Goal: Transaction & Acquisition: Subscribe to service/newsletter

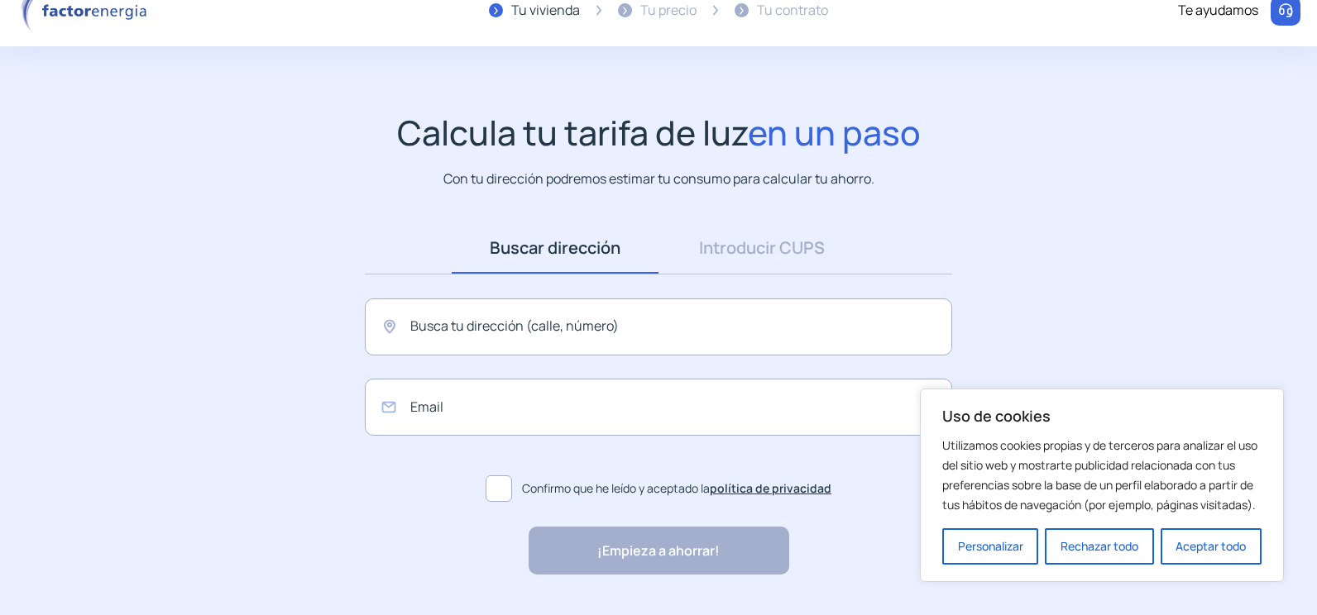
scroll to position [67, 0]
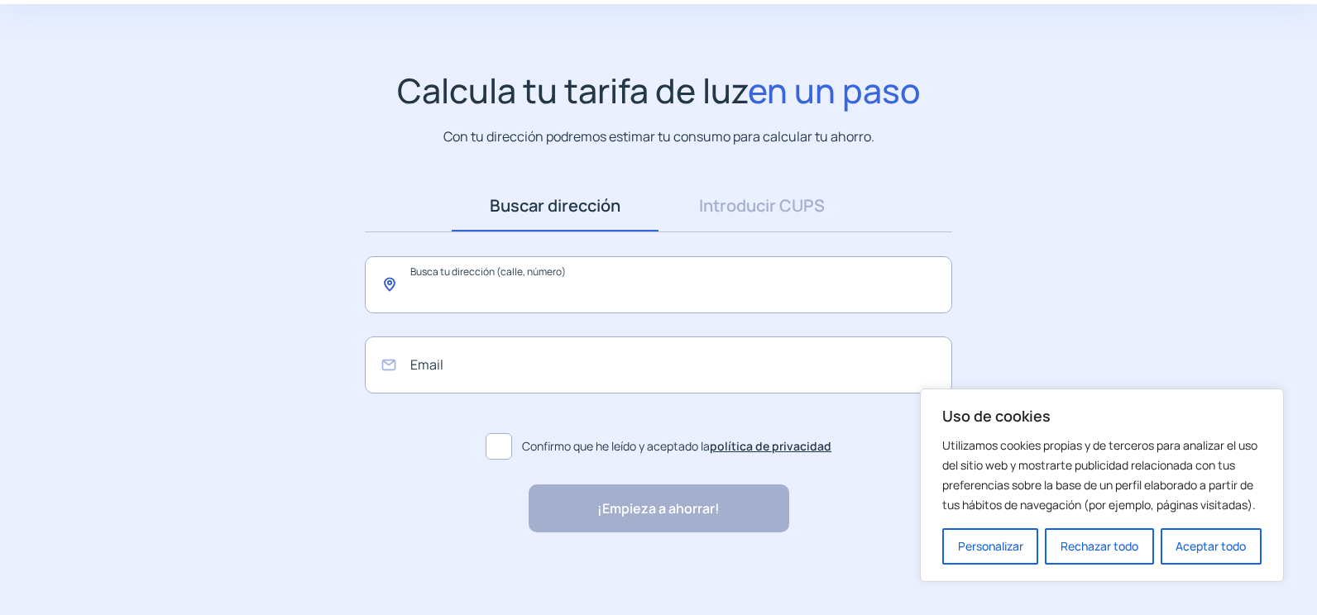
click at [425, 271] on input "text" at bounding box center [658, 284] width 587 height 57
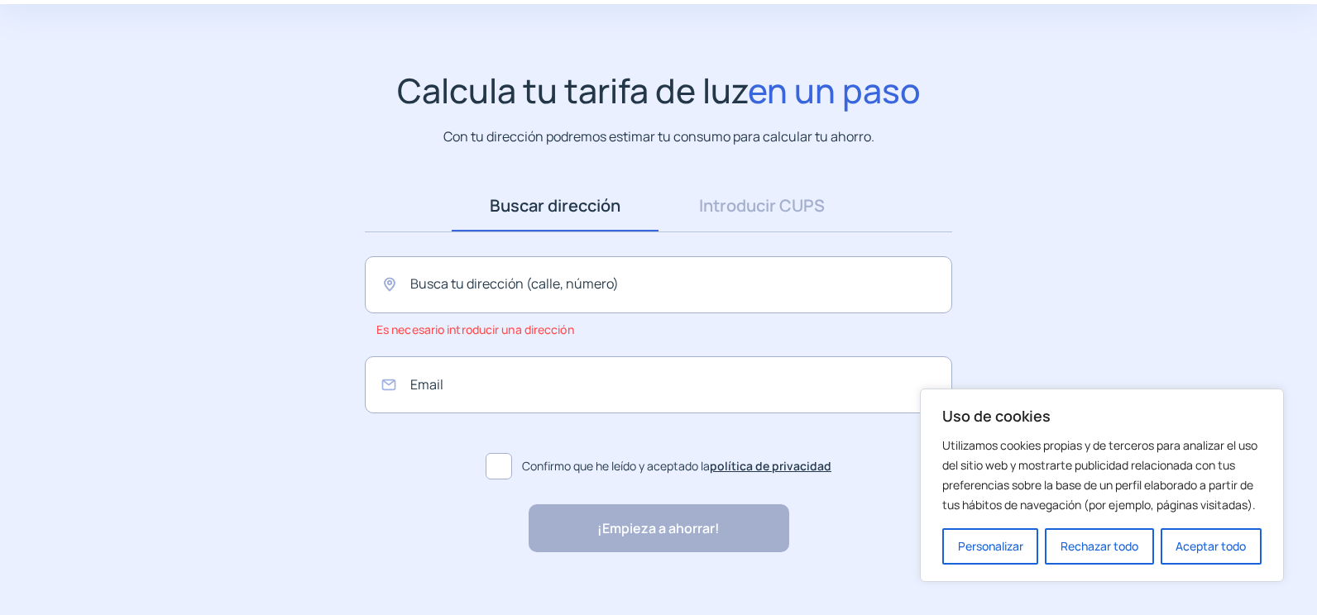
drag, startPoint x: 485, startPoint y: 150, endPoint x: 403, endPoint y: 180, distance: 87.4
click at [403, 180] on app-search-direction-cups "Calcula tu tarifa de luz en un paso Con tu dirección podremos estimar tu consum…" at bounding box center [658, 311] width 1317 height 483
click at [420, 281] on input "text" at bounding box center [658, 284] width 587 height 57
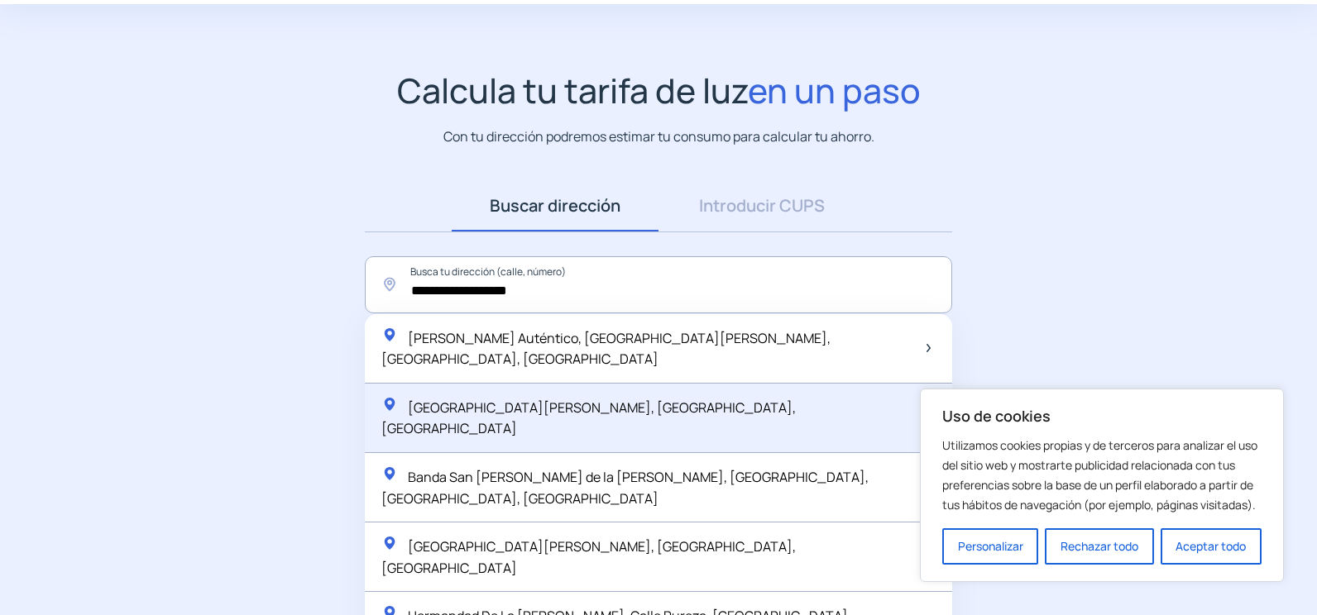
click at [440, 396] on div "[GEOGRAPHIC_DATA][PERSON_NAME], [GEOGRAPHIC_DATA], [GEOGRAPHIC_DATA]" at bounding box center [650, 418] width 538 height 44
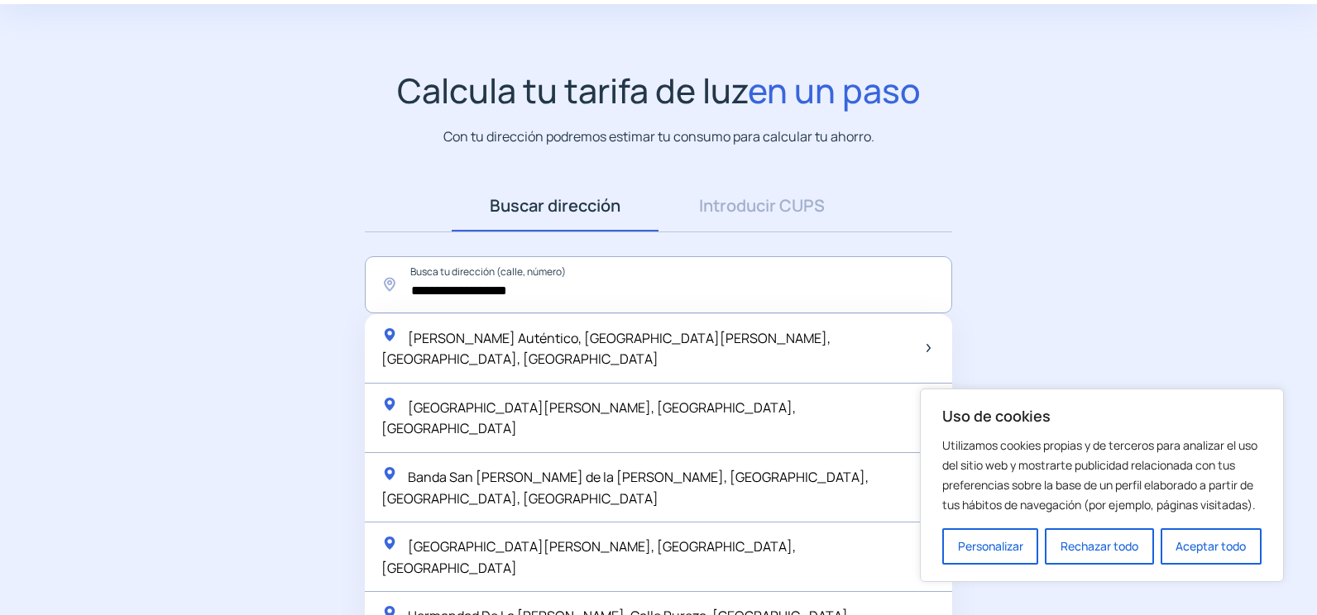
type input "**********"
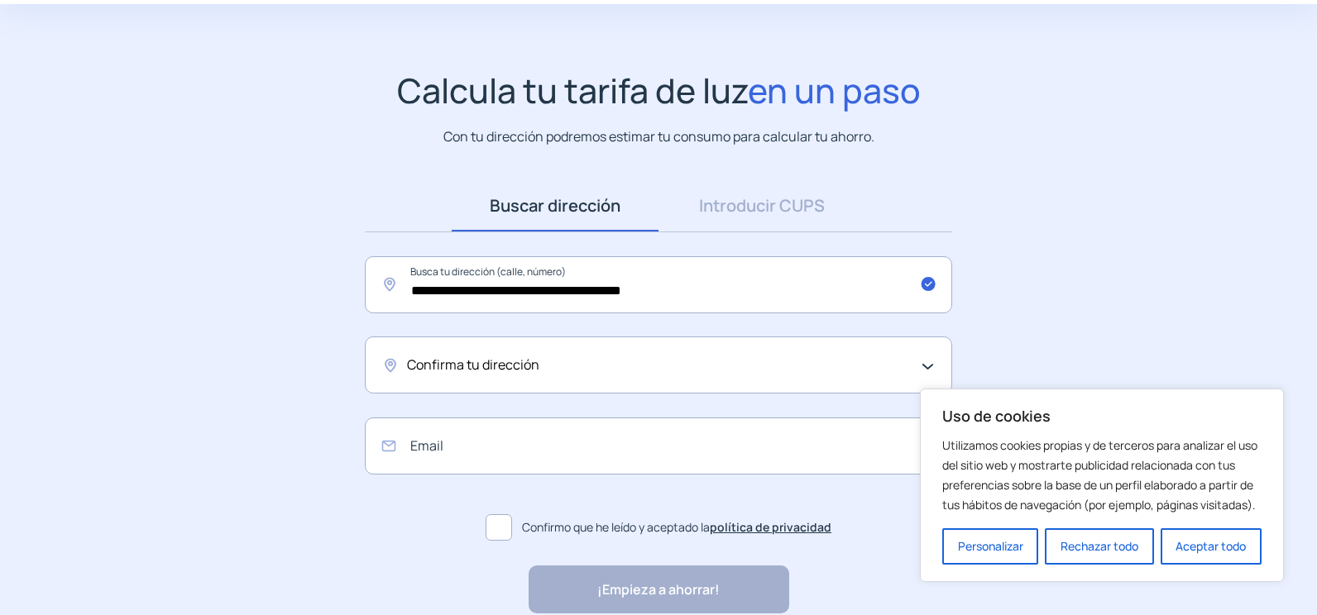
click at [435, 350] on div "Confirma tu dirección" at bounding box center [658, 365] width 587 height 57
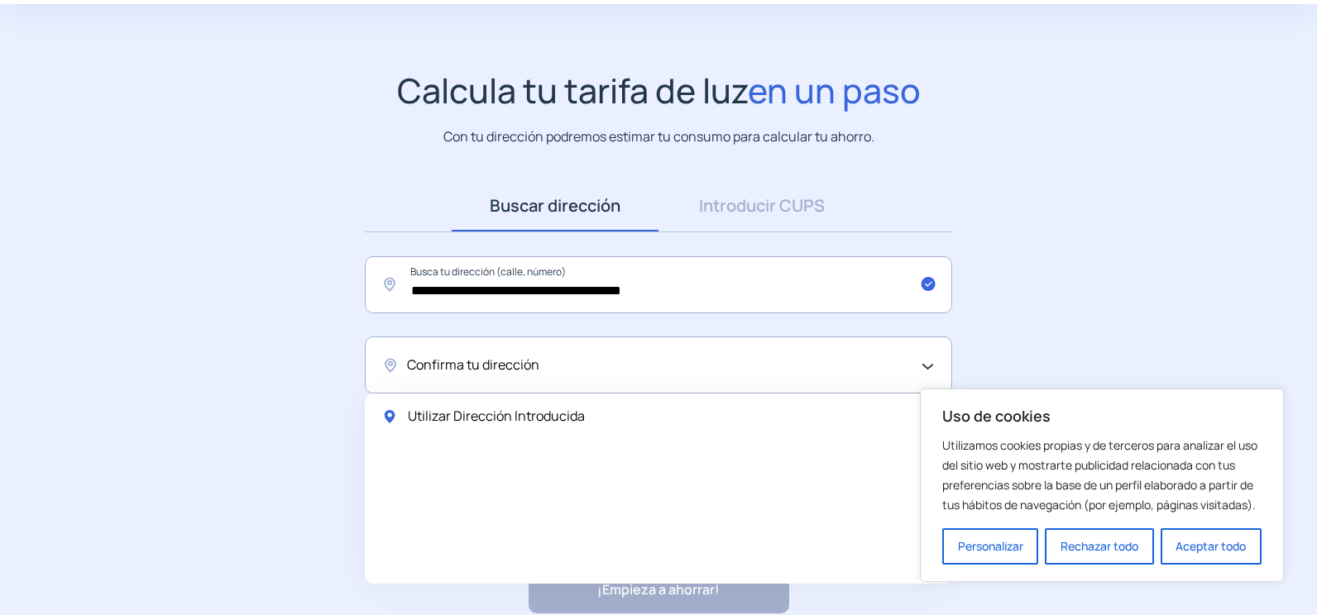
click at [467, 420] on span "Utilizar Dirección Introducida" at bounding box center [496, 417] width 177 height 22
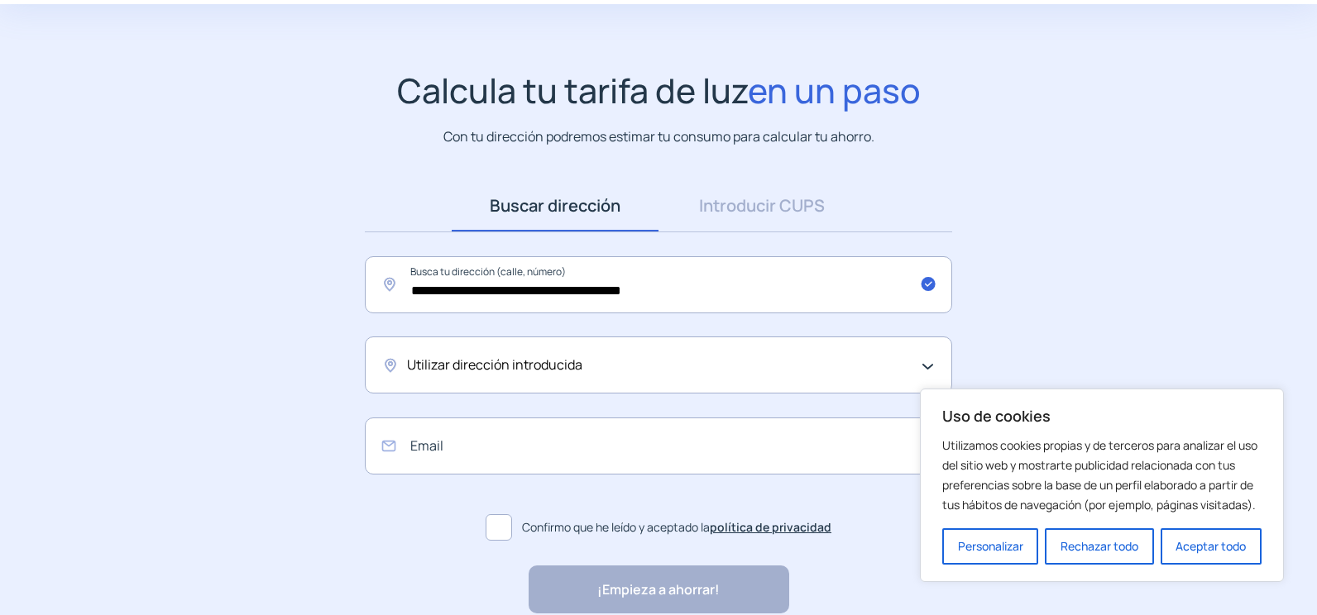
scroll to position [148, 0]
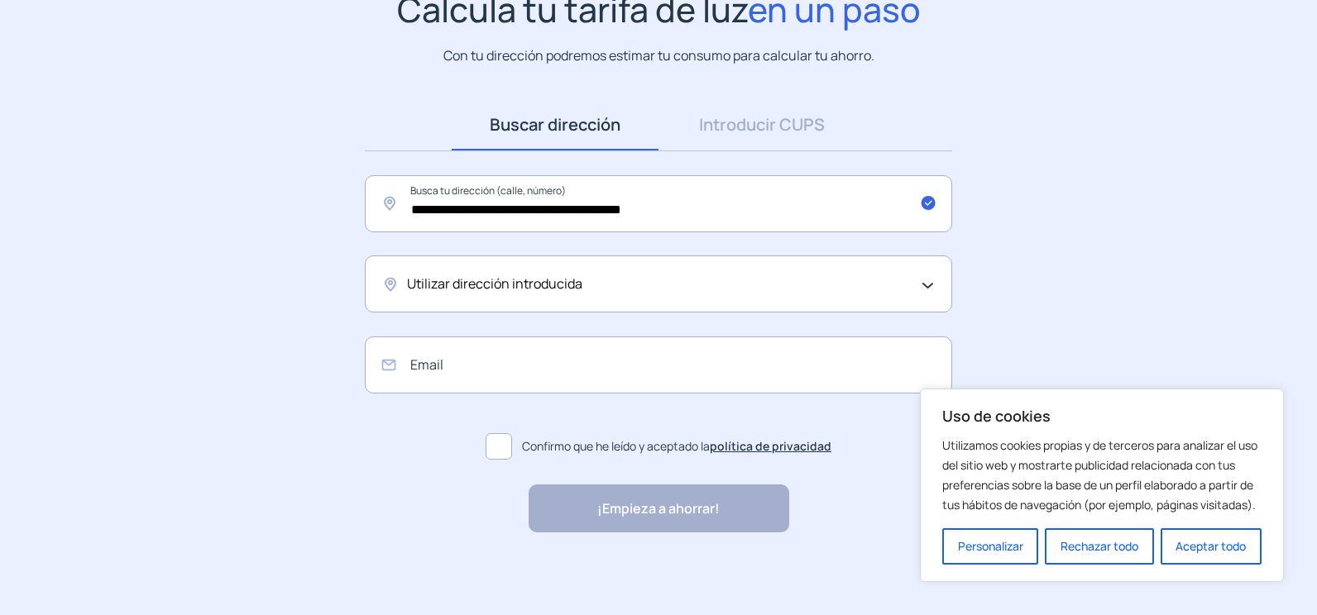
click at [412, 294] on span "Utilizar dirección introducida" at bounding box center [494, 285] width 175 height 22
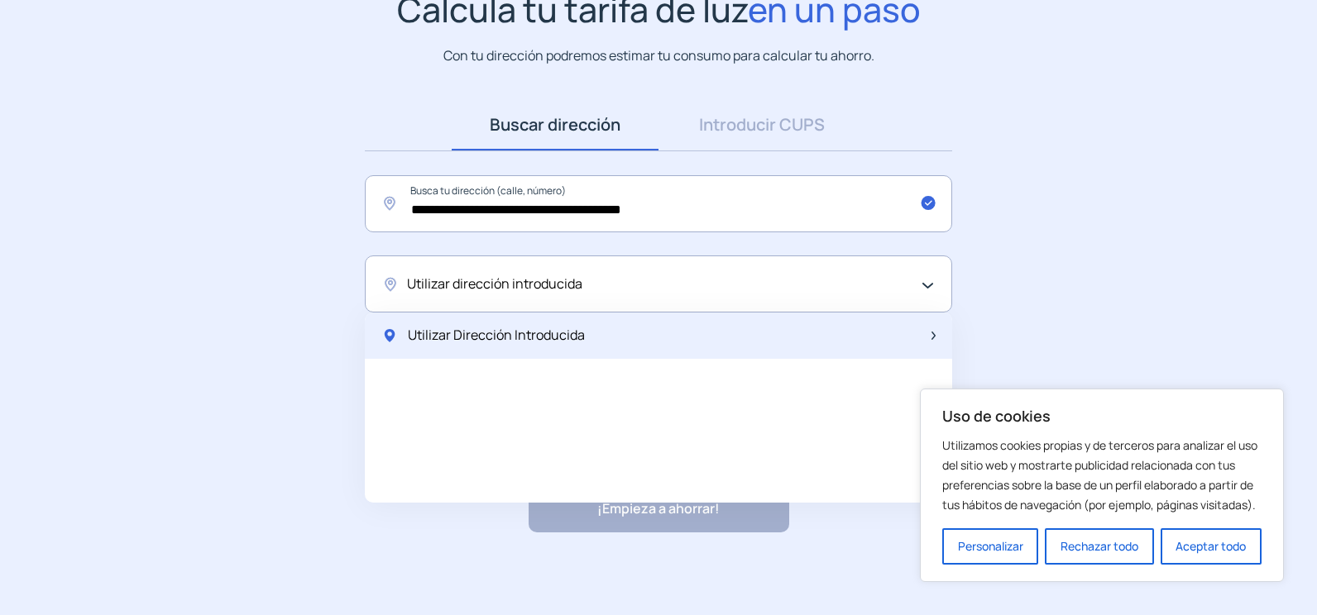
drag, startPoint x: 473, startPoint y: 330, endPoint x: 458, endPoint y: 324, distance: 16.0
click at [472, 330] on span "Utilizar Dirección Introducida" at bounding box center [496, 336] width 177 height 22
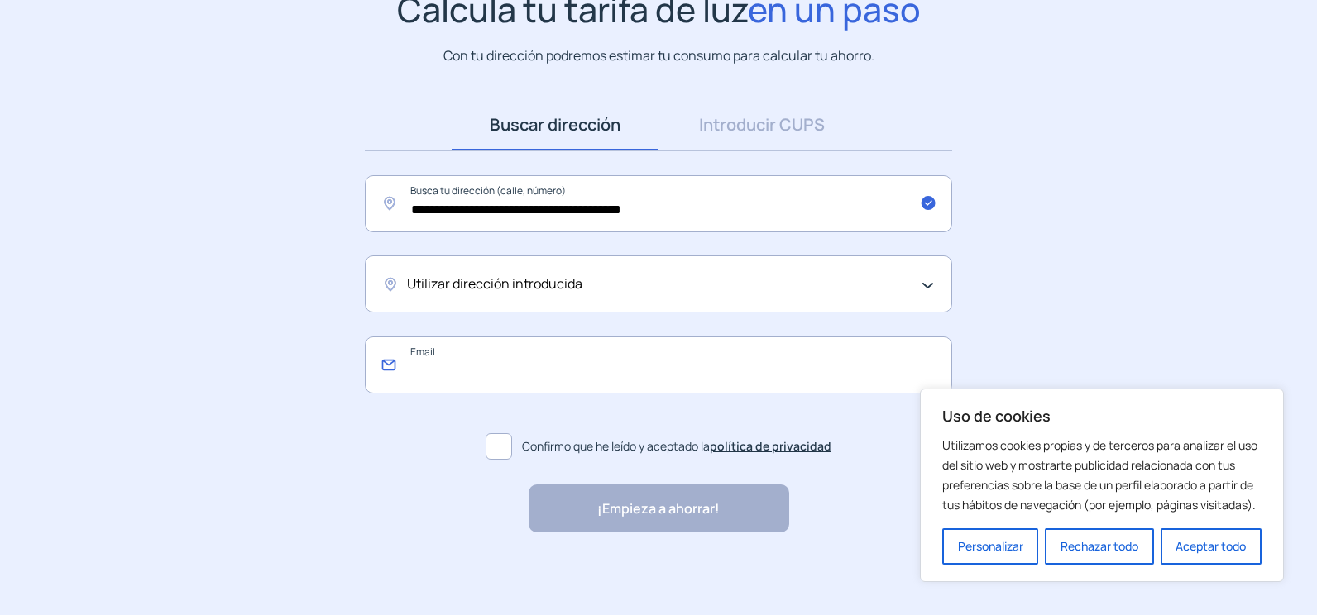
click at [414, 380] on input "email" at bounding box center [658, 365] width 587 height 57
click at [268, 390] on app-search-direction-cups "**********" at bounding box center [658, 261] width 1317 height 544
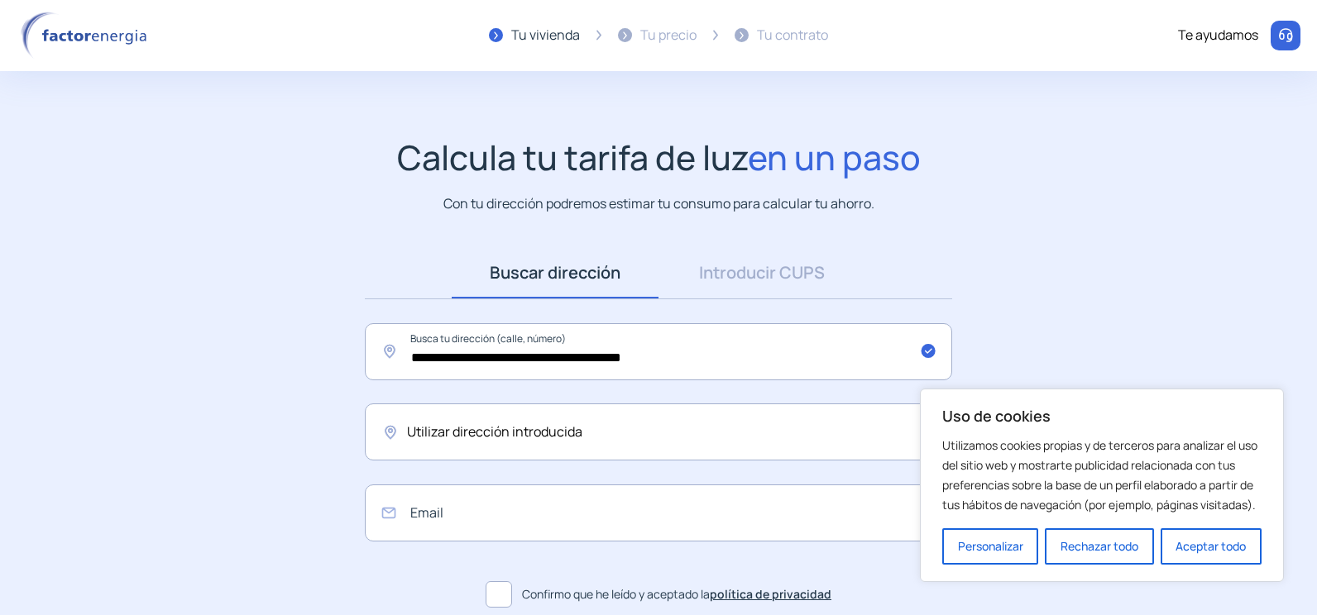
click at [648, 38] on div "Tu precio" at bounding box center [668, 36] width 56 height 22
